Goal: Check status: Check status

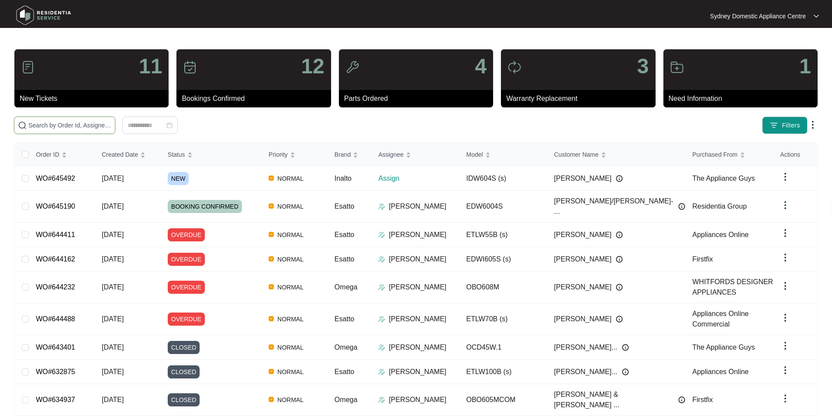
click at [111, 122] on input "text" at bounding box center [69, 125] width 83 height 10
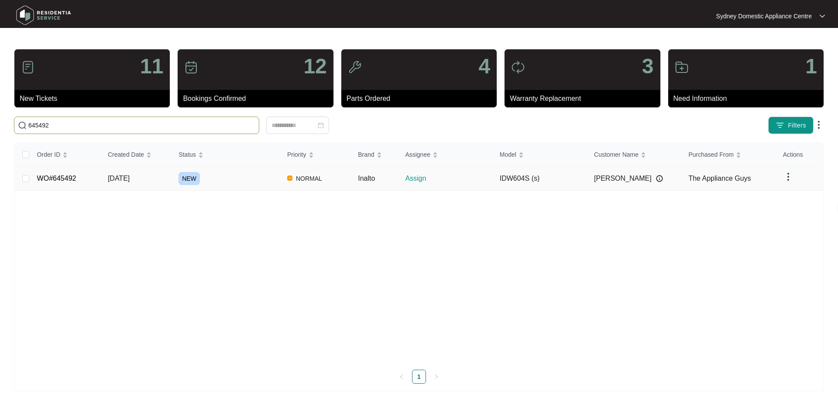
type input "645492"
click at [67, 175] on link "WO#645492" at bounding box center [56, 178] width 39 height 7
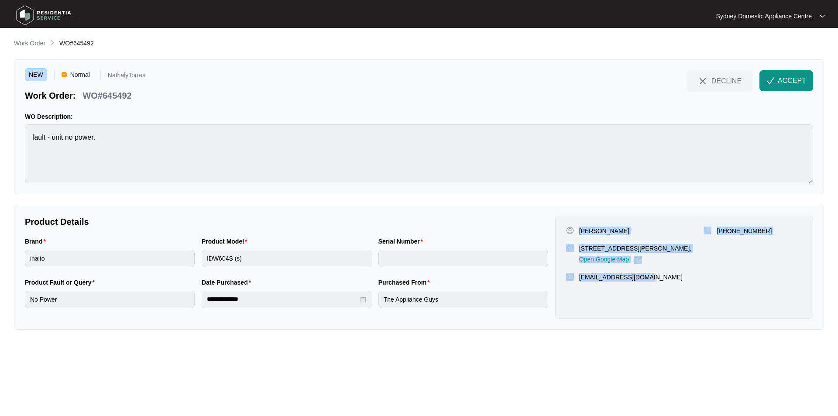
drag, startPoint x: 678, startPoint y: 291, endPoint x: 578, endPoint y: 233, distance: 116.0
click at [578, 233] on div "[PERSON_NAME] [STREET_ADDRESS][PERSON_NAME], Open Google Map [PHONE_NUMBER] [EM…" at bounding box center [684, 267] width 258 height 103
copy div "[PERSON_NAME] [STREET_ADDRESS][PERSON_NAME], Open Google Map [PHONE_NUMBER] [EM…"
click at [789, 71] on button "ACCEPT" at bounding box center [787, 80] width 54 height 21
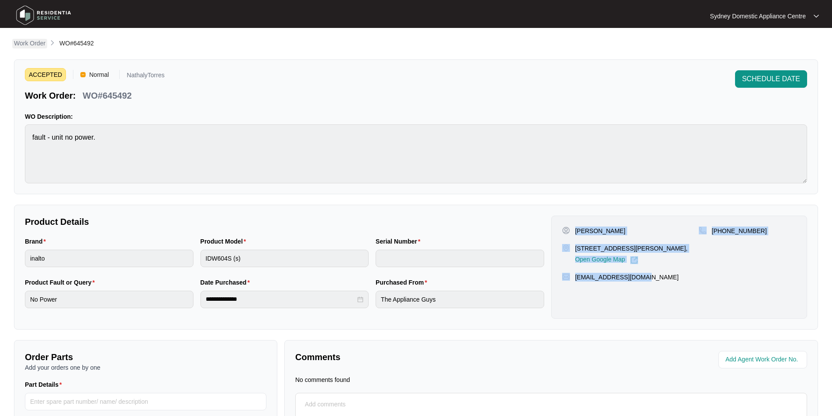
click at [29, 40] on p "Work Order" at bounding box center [29, 43] width 31 height 9
